Goal: Transaction & Acquisition: Purchase product/service

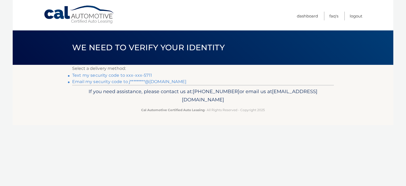
click at [149, 76] on link "Text my security code to xxx-xxx-5711" at bounding box center [112, 75] width 80 height 5
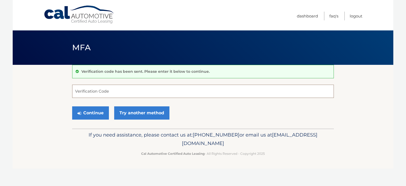
click at [105, 91] on input "Verification Code" at bounding box center [203, 91] width 262 height 13
type input "294735"
click at [92, 116] on button "Continue" at bounding box center [90, 112] width 37 height 13
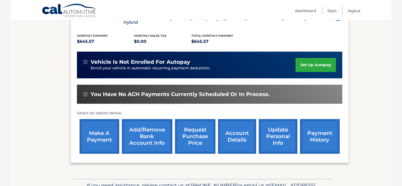
scroll to position [134, 0]
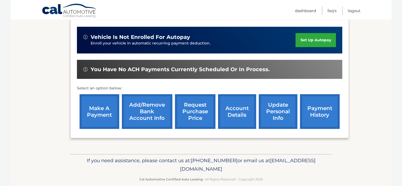
click at [98, 104] on link "make a payment" at bounding box center [100, 111] width 40 height 35
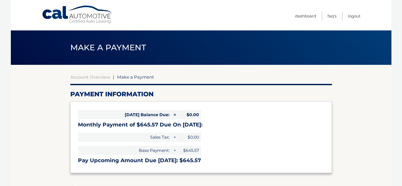
select select "Njc5Y2MyMTUtNzJiNi00MjMzLThhY2MtZjRhYTJhOTEwM2E1"
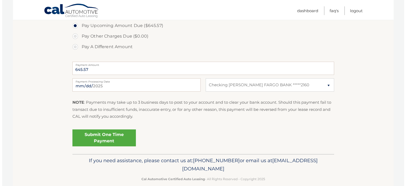
scroll to position [184, 0]
click at [103, 134] on link "Submit One Time Payment" at bounding box center [101, 137] width 63 height 17
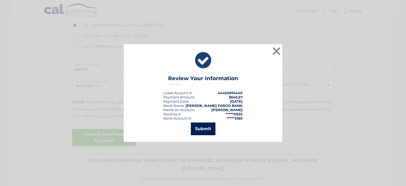
click at [207, 127] on button "Submit" at bounding box center [203, 128] width 25 height 13
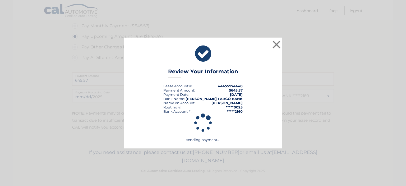
scroll to position [172, 0]
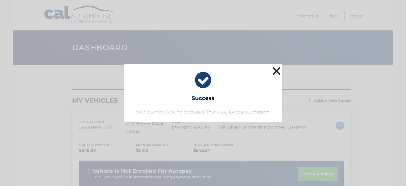
click at [280, 70] on button "×" at bounding box center [276, 71] width 11 height 11
